Goal: Information Seeking & Learning: Learn about a topic

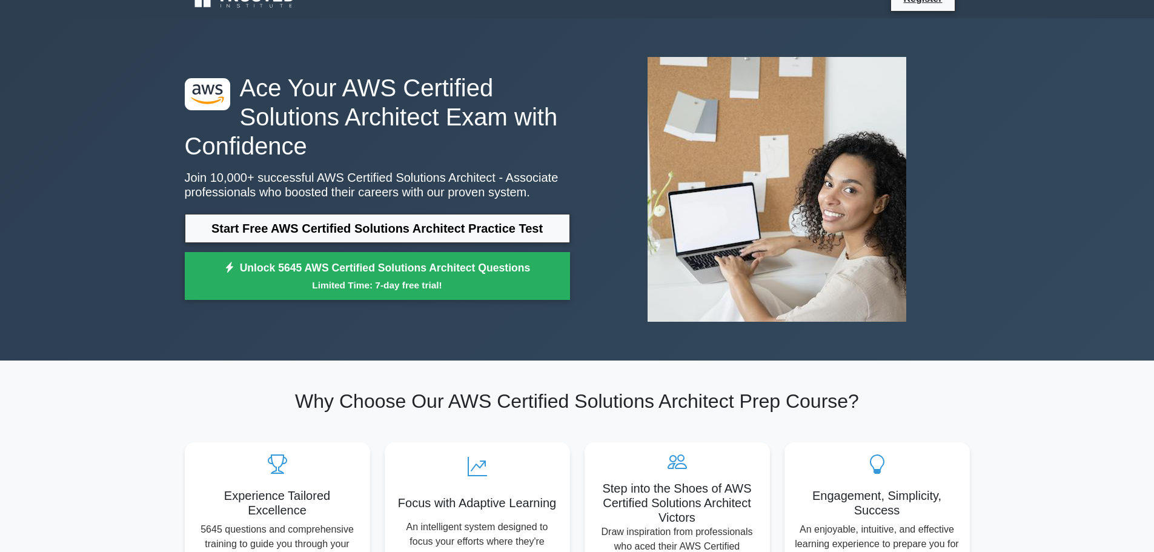
scroll to position [121, 0]
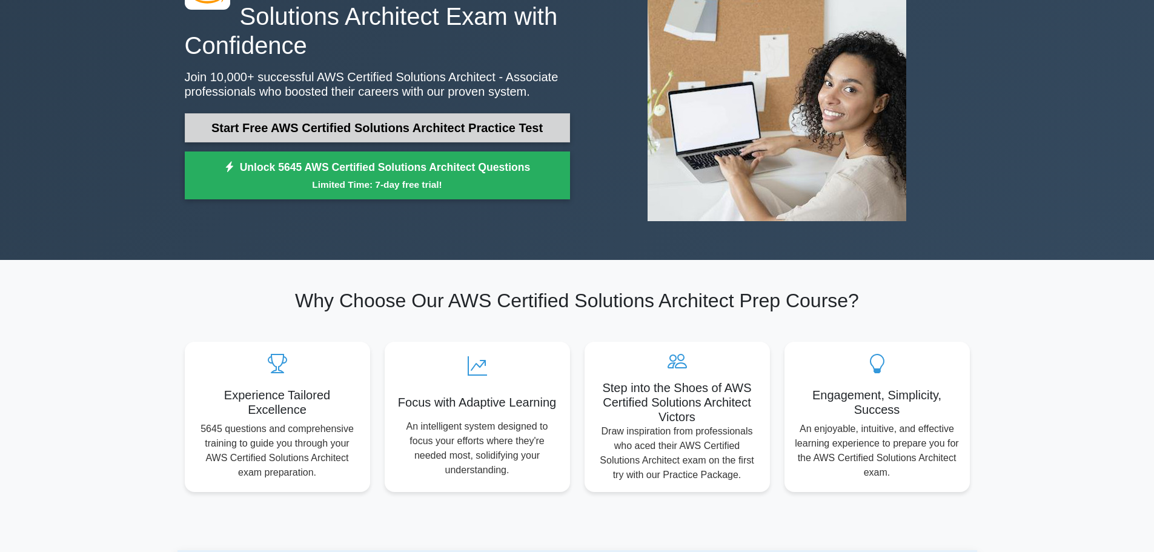
click at [282, 130] on link "Start Free AWS Certified Solutions Architect Practice Test" at bounding box center [377, 127] width 385 height 29
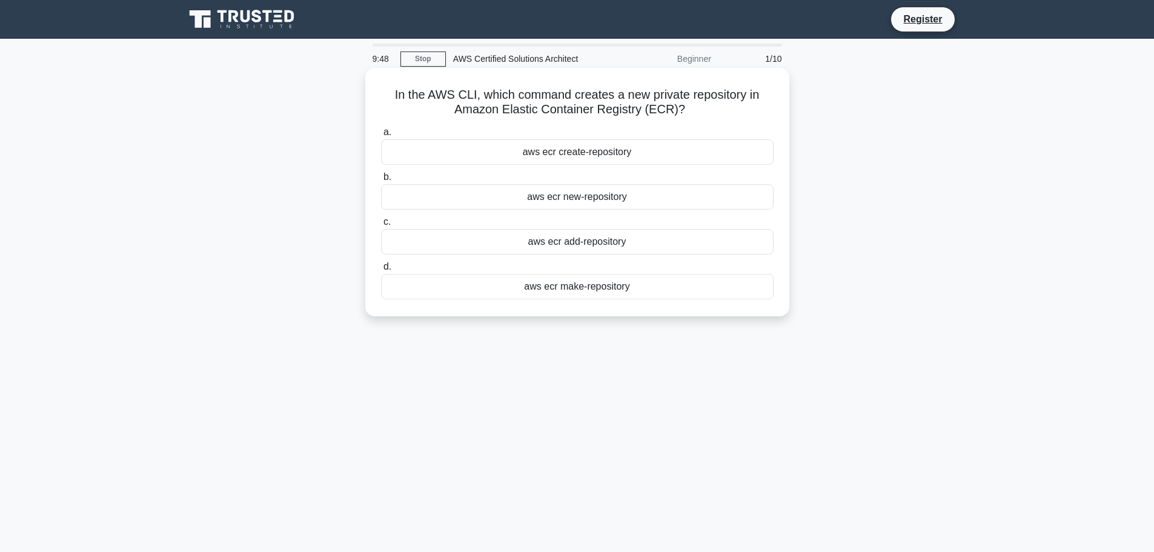
click at [593, 160] on div "aws ecr create-repository" at bounding box center [577, 151] width 393 height 25
click at [381, 136] on input "a. aws ecr create-repository" at bounding box center [381, 132] width 0 height 8
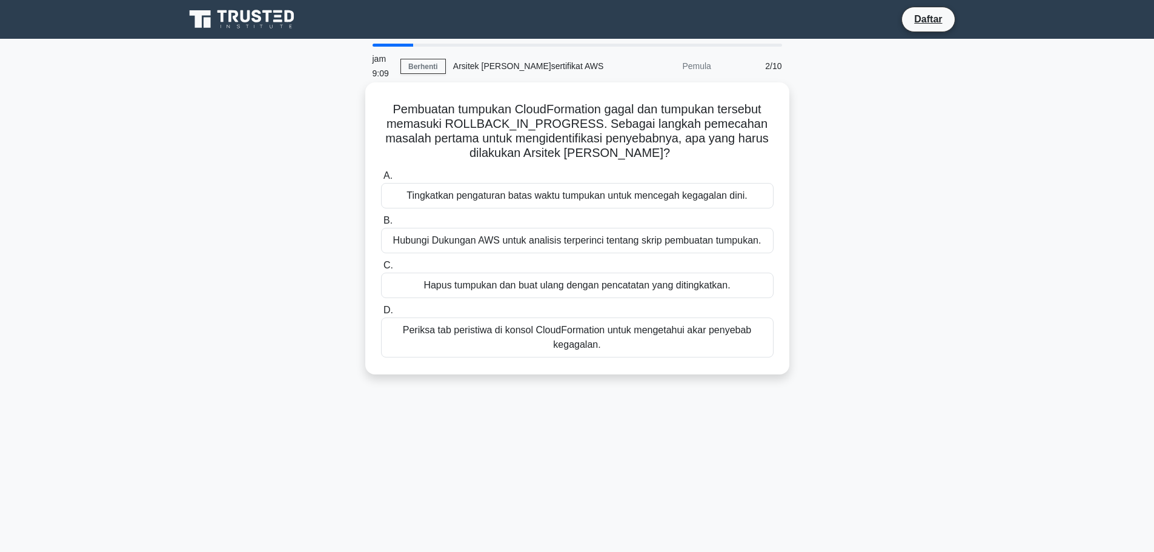
click at [607, 330] on font "Periksa tab peristiwa di konsol CloudFormation untuk mengetahui akar penyebab k…" at bounding box center [578, 337] width 382 height 29
click at [381, 314] on input "D. Periksa tab peristiwa di konsol CloudFormation untuk mengetahui akar penyeba…" at bounding box center [381, 311] width 0 height 8
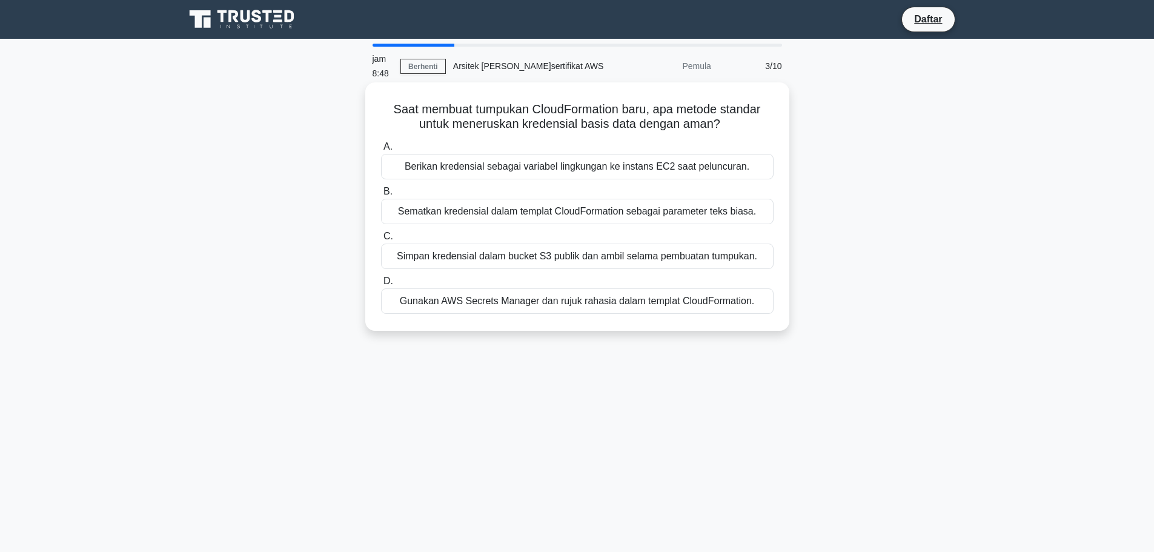
click at [547, 304] on font "Gunakan AWS Secrets Manager dan rujuk rahasia dalam templat CloudFormation." at bounding box center [577, 301] width 354 height 10
click at [381, 285] on input "D. Gunakan AWS Secrets Manager dan rujuk rahasia dalam templat CloudFormation." at bounding box center [381, 282] width 0 height 8
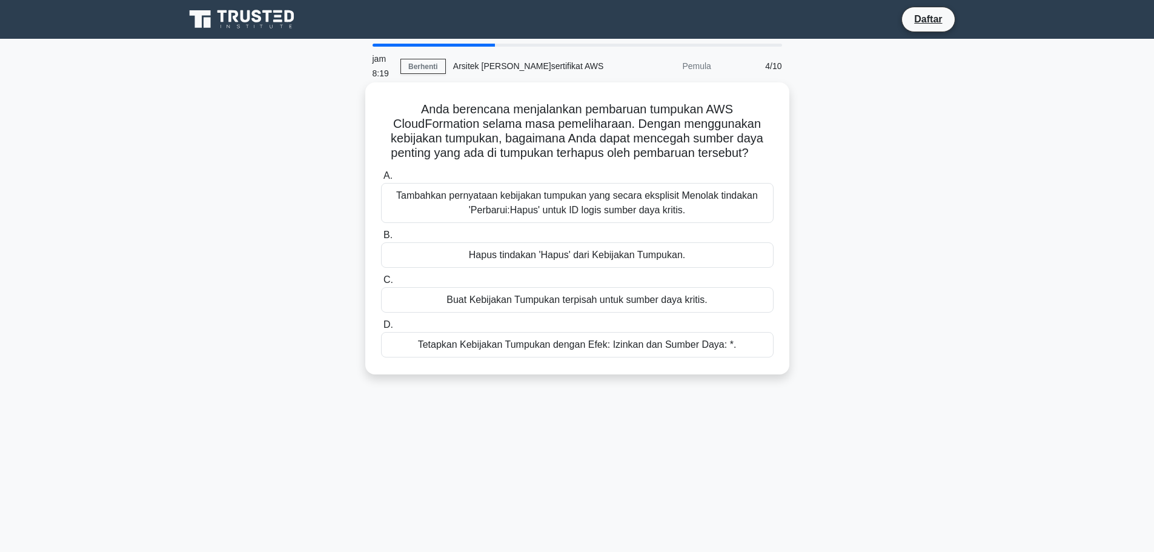
click at [612, 301] on font "Buat Kebijakan Tumpukan terpisah untuk sumber daya kritis." at bounding box center [577, 300] width 261 height 10
click at [381, 284] on input "C. Buat Kebijakan Tumpukan terpisah untuk sumber daya kritis." at bounding box center [381, 280] width 0 height 8
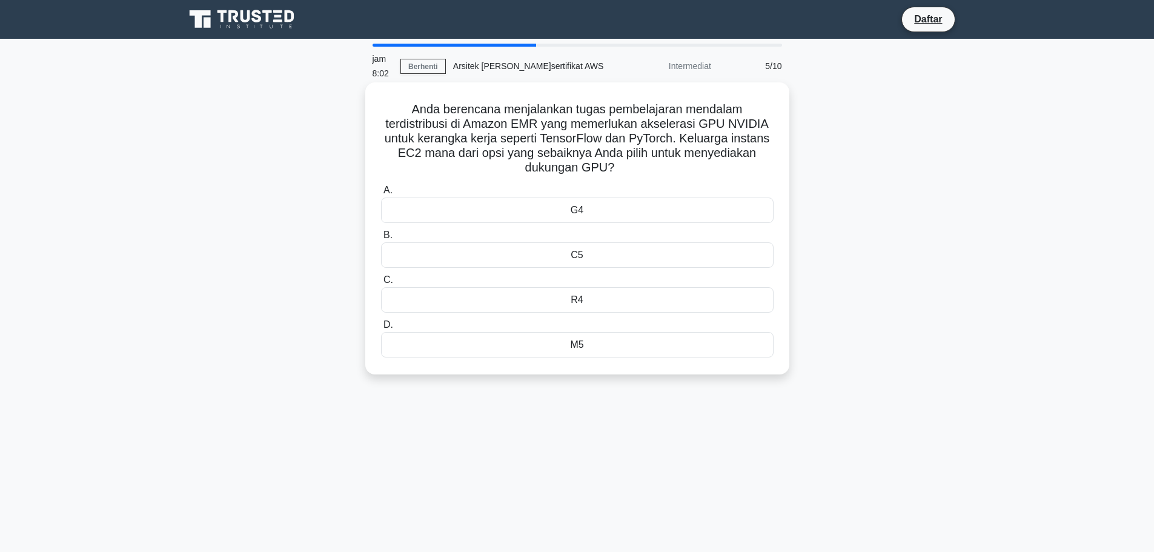
click at [588, 258] on div "C5" at bounding box center [577, 254] width 393 height 25
click at [381, 239] on input "B. C5" at bounding box center [381, 235] width 0 height 8
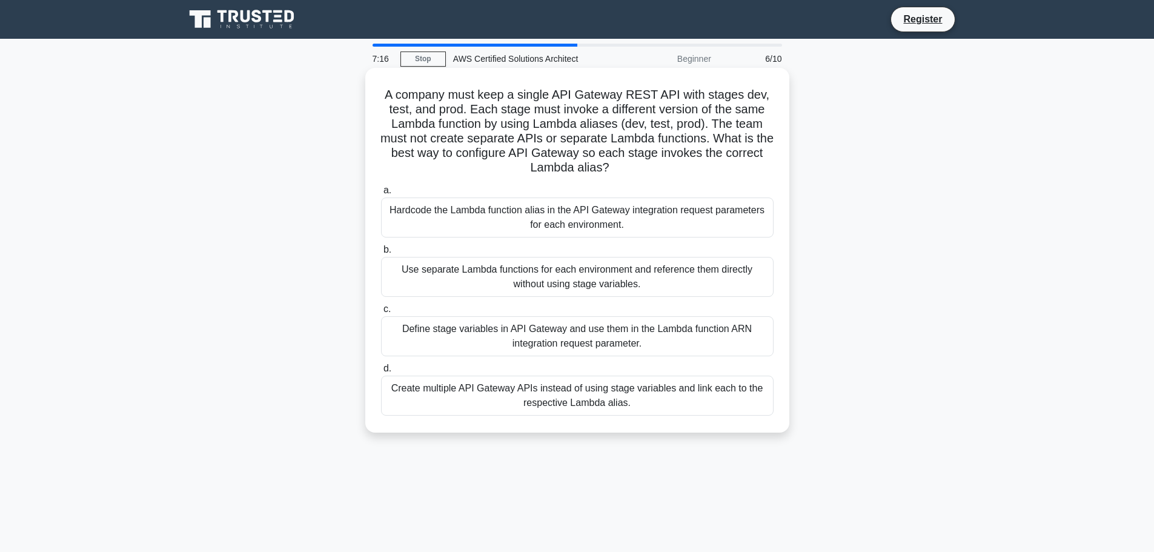
click at [677, 393] on div "Create multiple API Gateway APIs instead of using stage variables and link each…" at bounding box center [577, 396] width 393 height 40
click at [478, 394] on div "Create multiple API Gateway APIs instead of using stage variables and link each…" at bounding box center [577, 396] width 393 height 40
click at [381, 373] on input "d. Create multiple API Gateway APIs instead of using stage variables and link e…" at bounding box center [381, 369] width 0 height 8
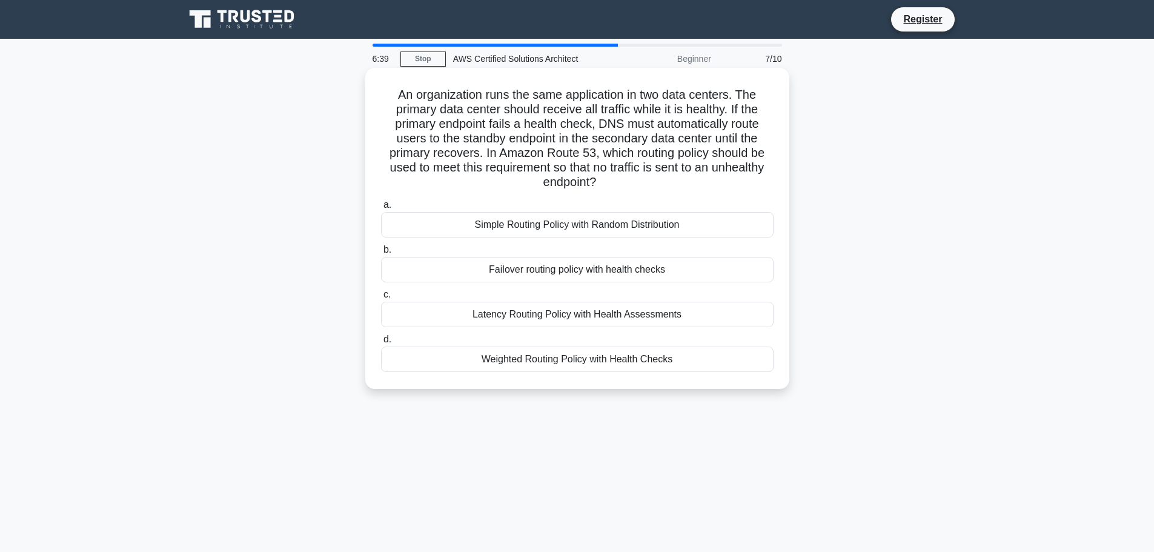
click at [565, 318] on div "Latency Routing Policy with Health Assessments" at bounding box center [577, 314] width 393 height 25
click at [381, 299] on input "c. Latency Routing Policy with Health Assessments" at bounding box center [381, 295] width 0 height 8
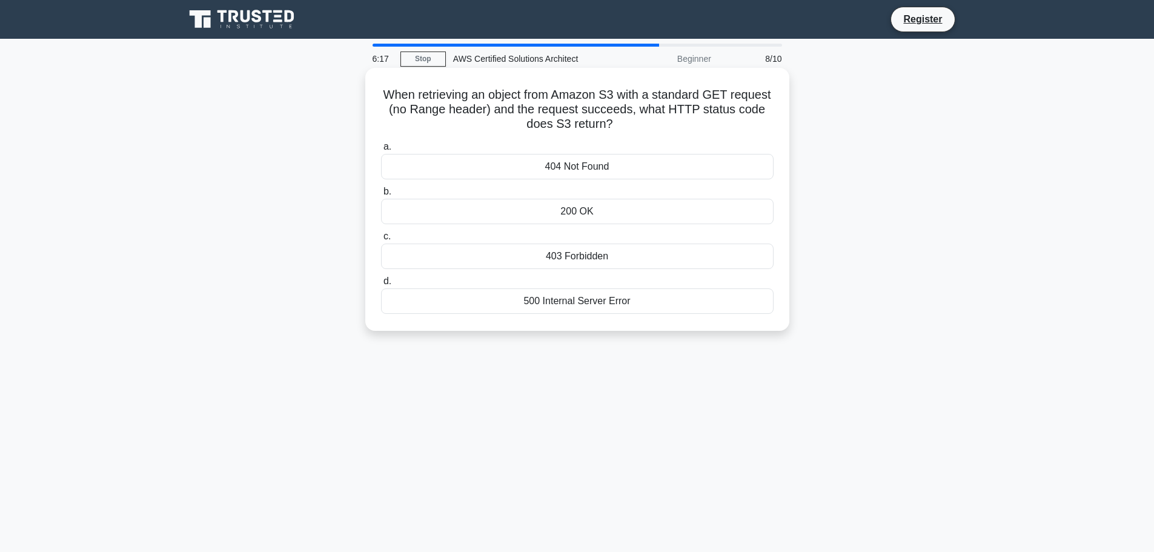
click at [582, 213] on div "200 OK" at bounding box center [577, 211] width 393 height 25
click at [381, 196] on input "b. 200 OK" at bounding box center [381, 192] width 0 height 8
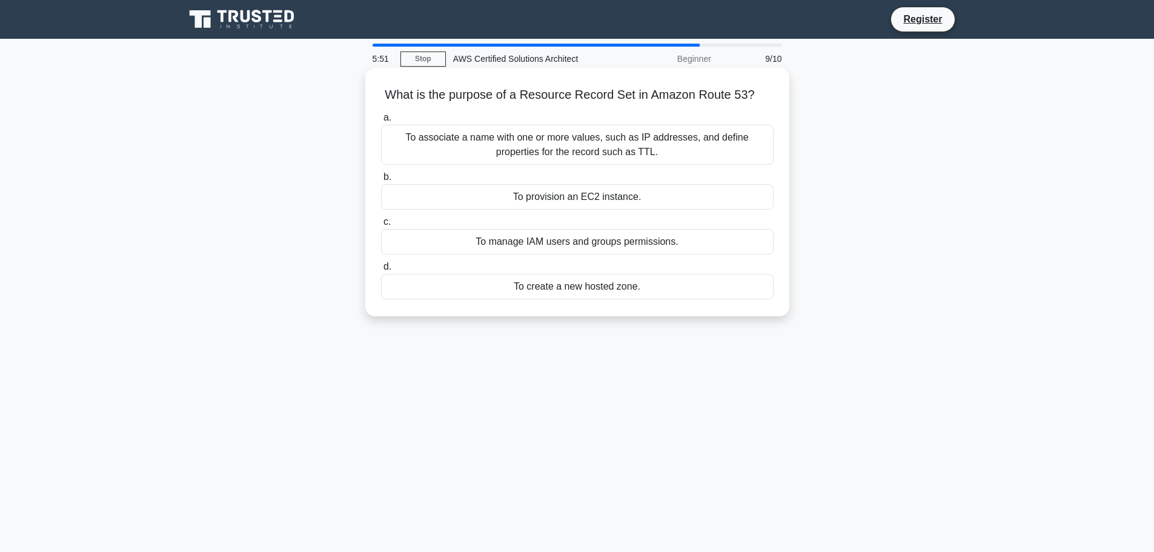
click at [581, 245] on div "To manage IAM users and groups permissions." at bounding box center [577, 241] width 393 height 25
click at [381, 226] on input "c. To manage IAM users and groups permissions." at bounding box center [381, 222] width 0 height 8
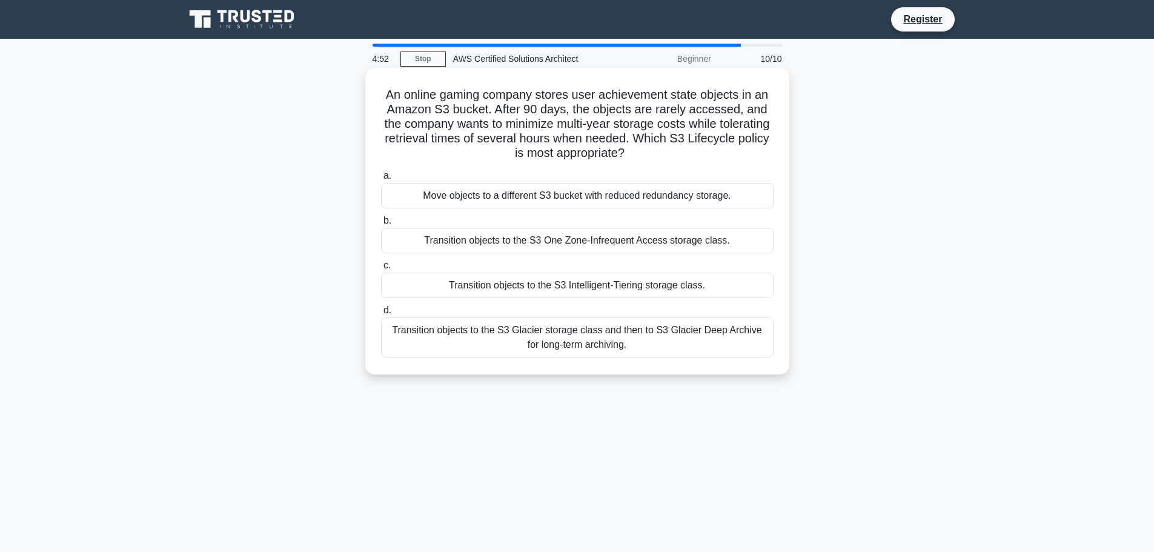
click at [616, 342] on div "Transition objects to the S3 Glacier storage class and then to S3 Glacier Deep …" at bounding box center [577, 338] width 393 height 40
click at [381, 314] on input "d. Transition objects to the S3 Glacier storage class and then to S3 Glacier De…" at bounding box center [381, 311] width 0 height 8
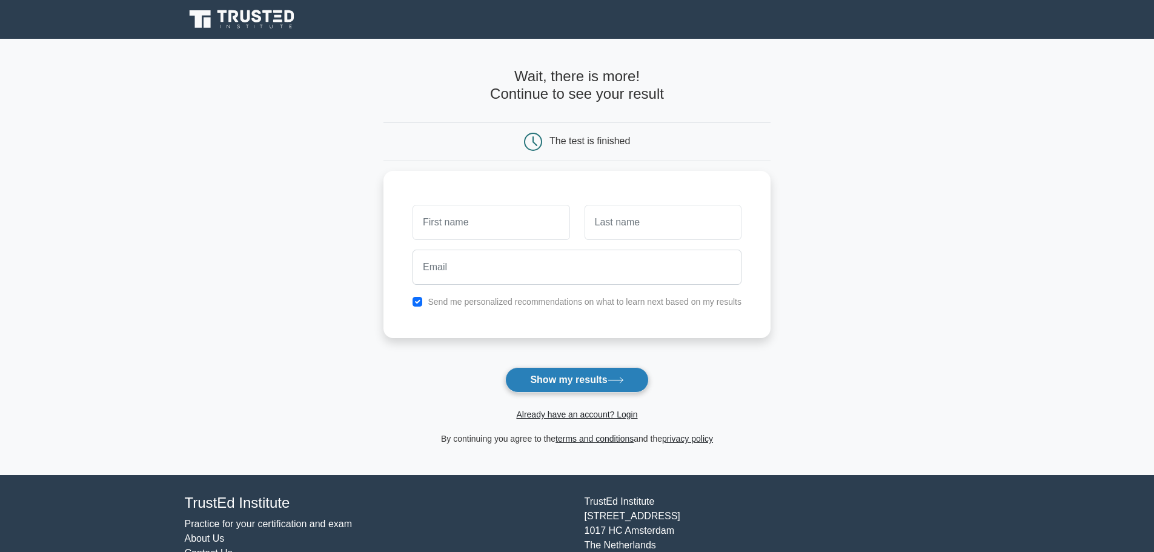
click at [602, 374] on button "Show my results" at bounding box center [576, 379] width 143 height 25
click at [505, 228] on input "text" at bounding box center [491, 219] width 157 height 35
type input "tewsg"
click at [601, 224] on input "text" at bounding box center [663, 219] width 157 height 35
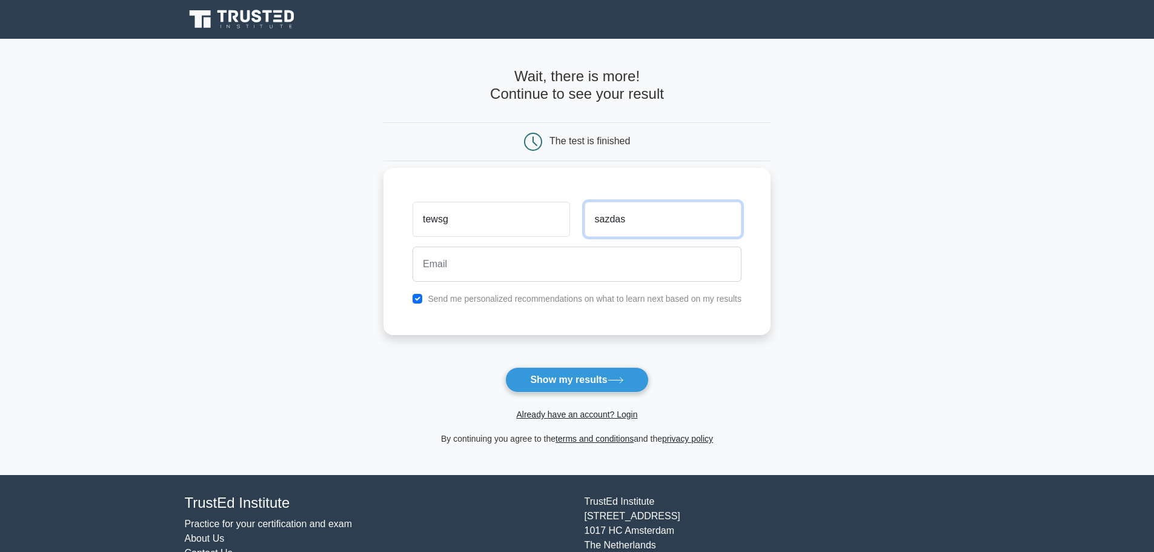
type input "sazdas"
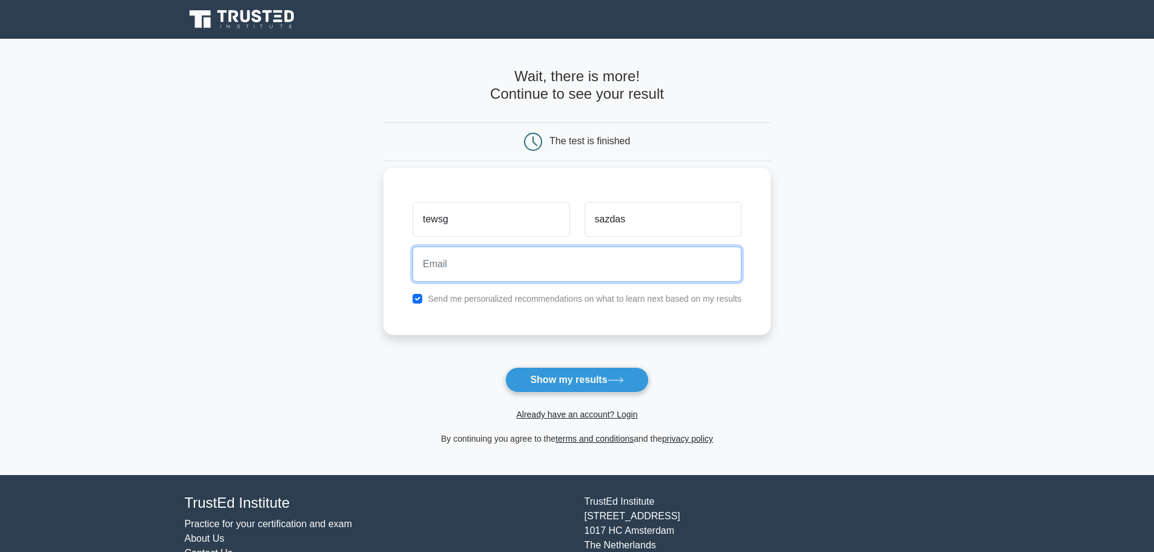
click at [526, 273] on input "email" at bounding box center [577, 264] width 329 height 35
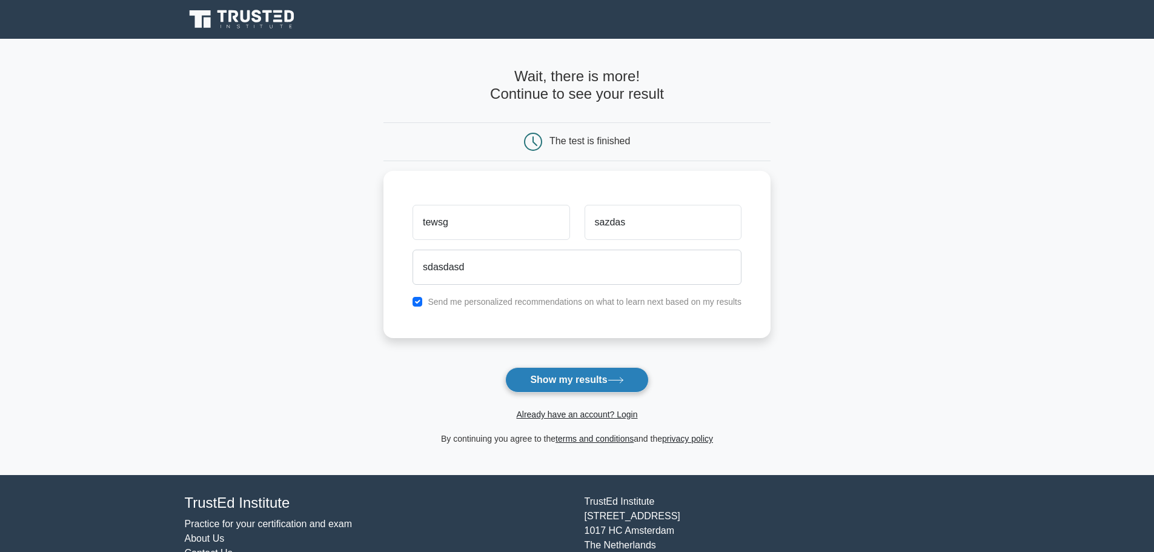
click at [556, 387] on button "Show my results" at bounding box center [576, 379] width 143 height 25
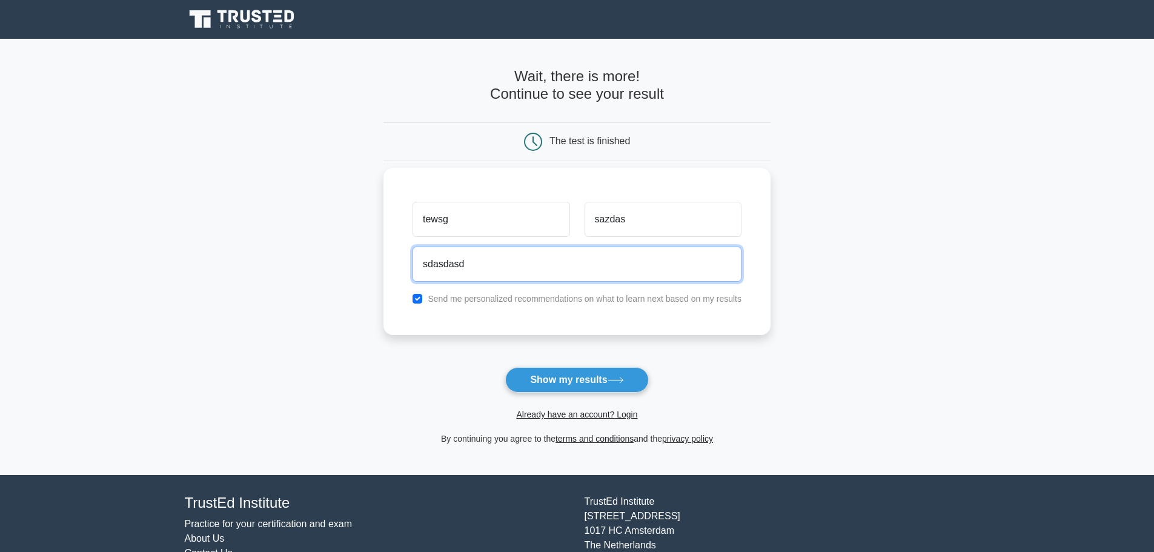
click at [505, 367] on button "Show my results" at bounding box center [576, 379] width 143 height 25
type input "sdasdasd@sadjhas"
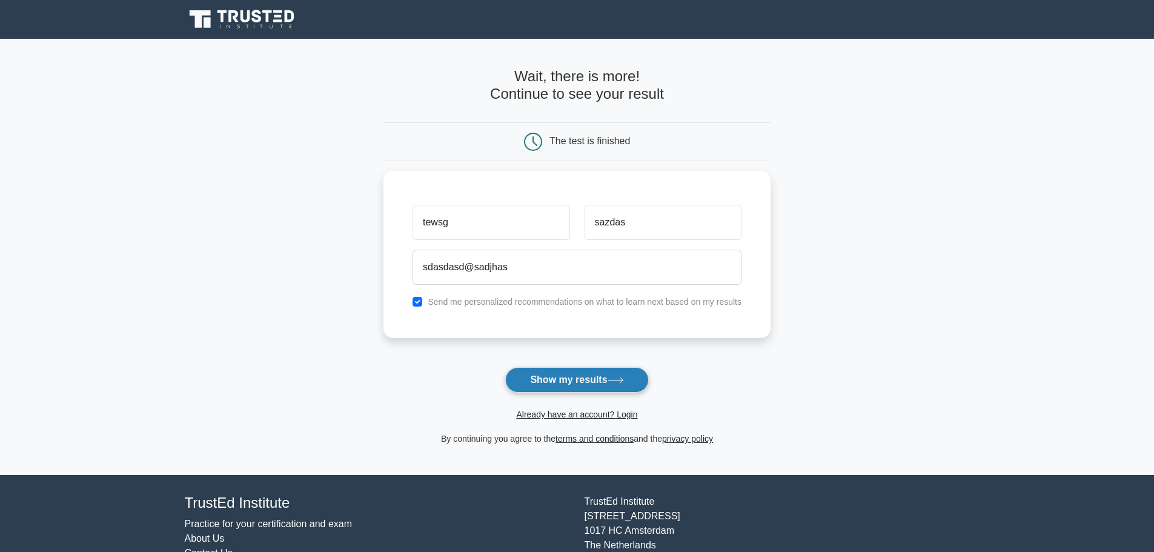
click at [600, 381] on button "Show my results" at bounding box center [576, 379] width 143 height 25
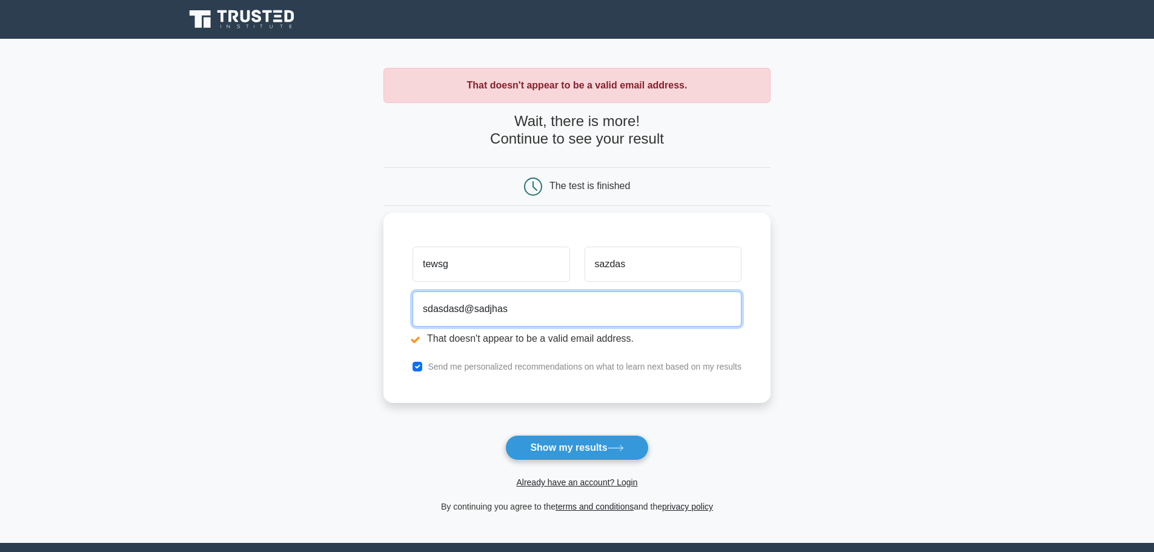
click at [535, 308] on input "sdasdasd@sadjhas" at bounding box center [577, 308] width 329 height 35
type input "sdasdasd@gmail.com"
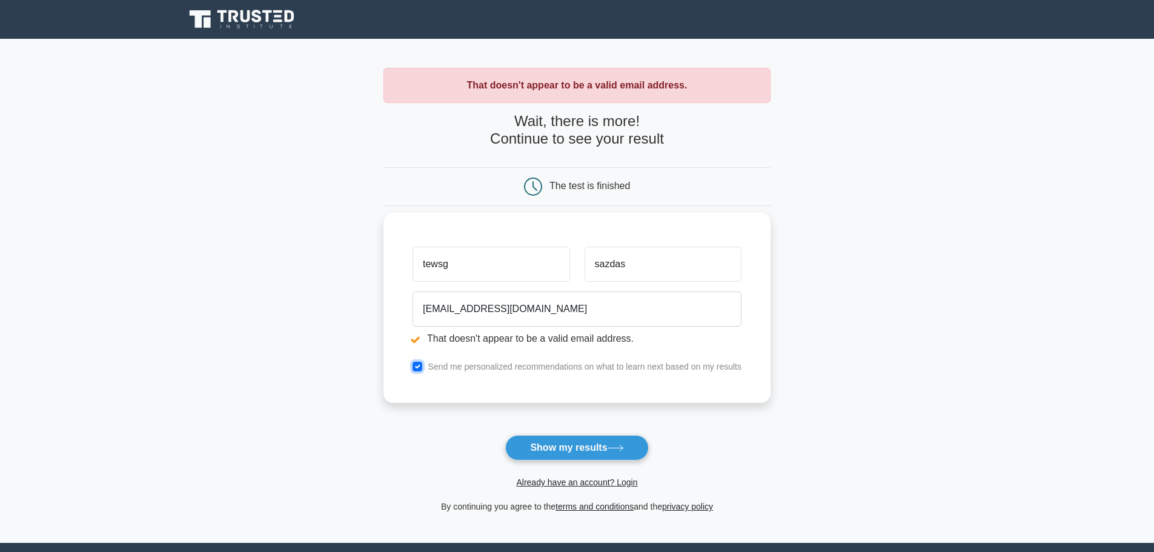
click at [419, 367] on input "checkbox" at bounding box center [418, 367] width 10 height 10
checkbox input "false"
click at [562, 448] on button "Show my results" at bounding box center [576, 447] width 143 height 25
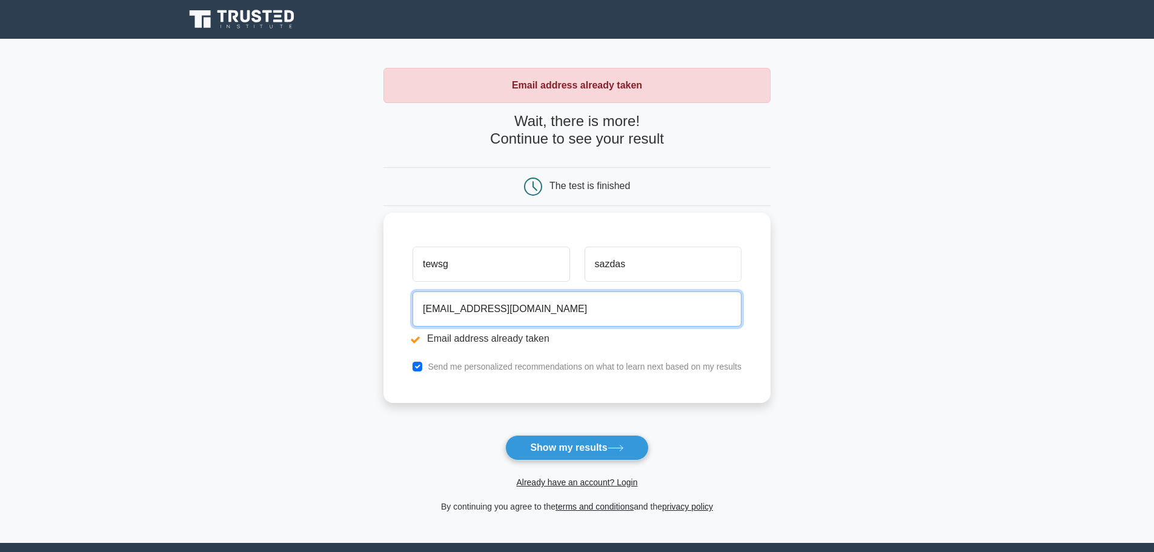
click at [445, 314] on input "[EMAIL_ADDRESS][DOMAIN_NAME]" at bounding box center [577, 308] width 329 height 35
type input "[EMAIL_ADDRESS][DOMAIN_NAME]"
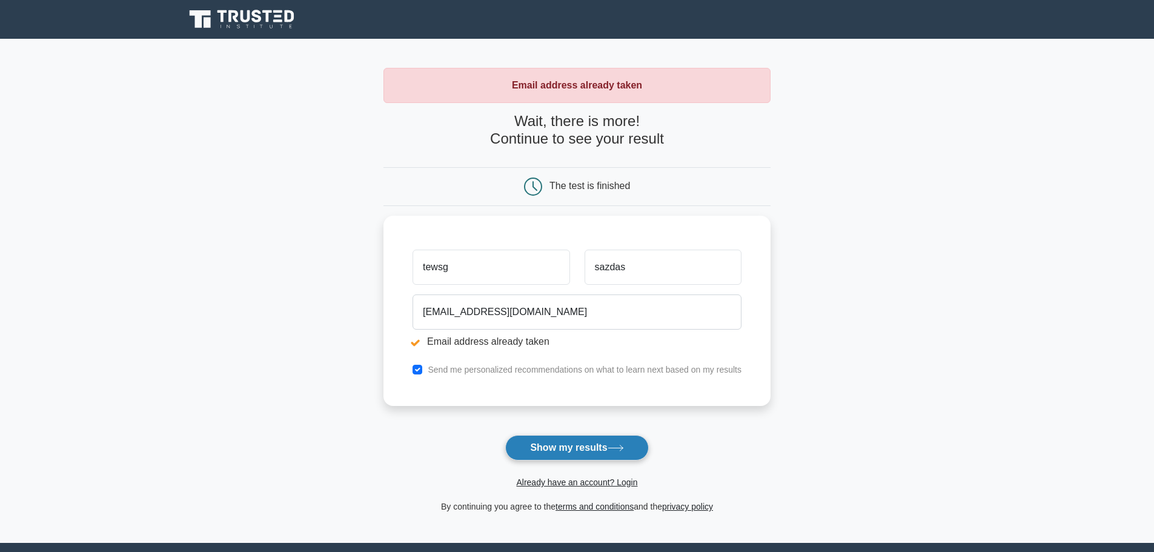
click at [584, 445] on button "Show my results" at bounding box center [576, 447] width 143 height 25
